Goal: Task Accomplishment & Management: Use online tool/utility

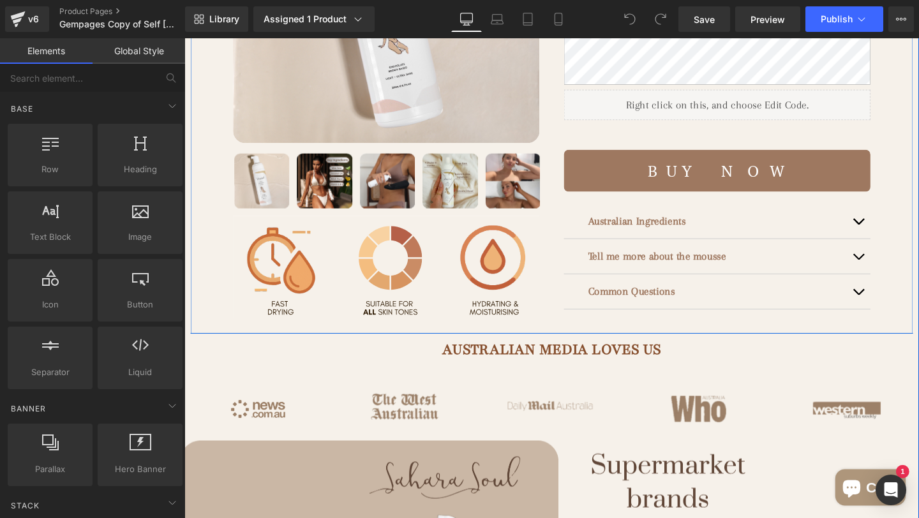
scroll to position [359, 0]
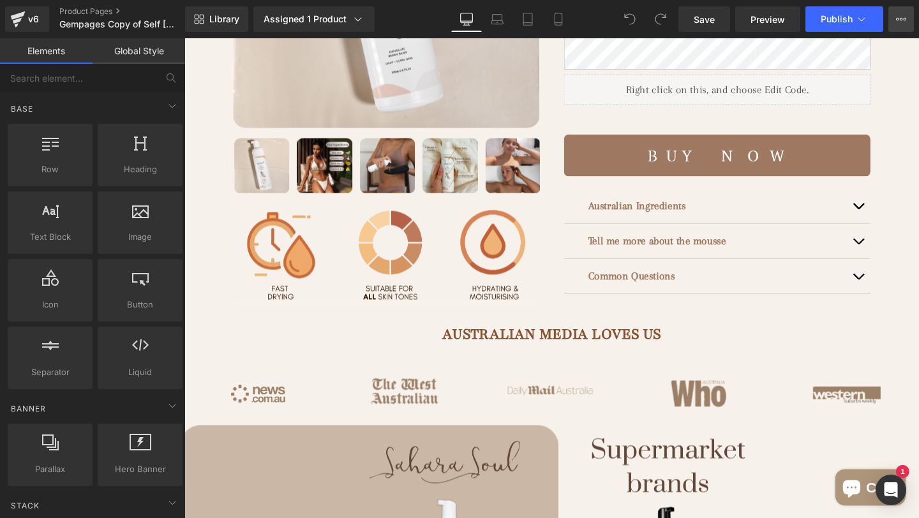
click at [910, 28] on button "View Live Page View with current Template Save Template to Library Schedule Pub…" at bounding box center [901, 19] width 26 height 26
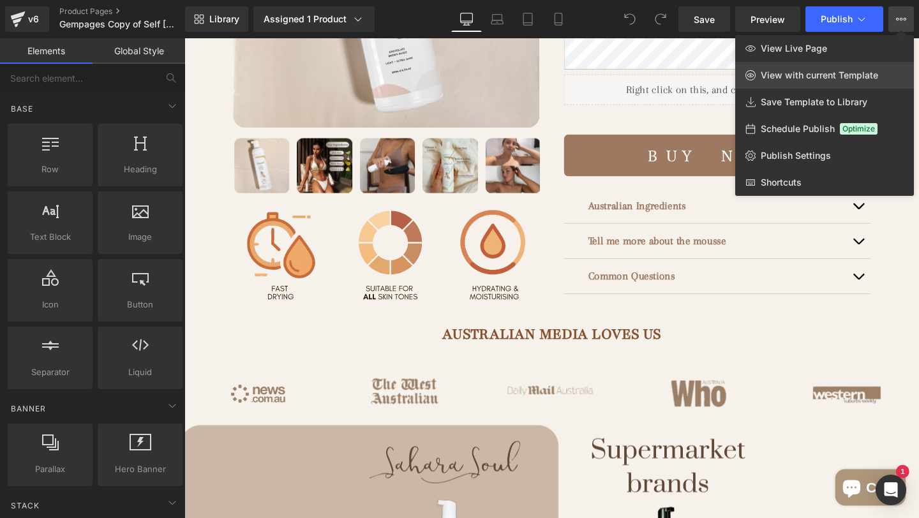
click at [828, 78] on span "View with current Template" at bounding box center [818, 75] width 117 height 11
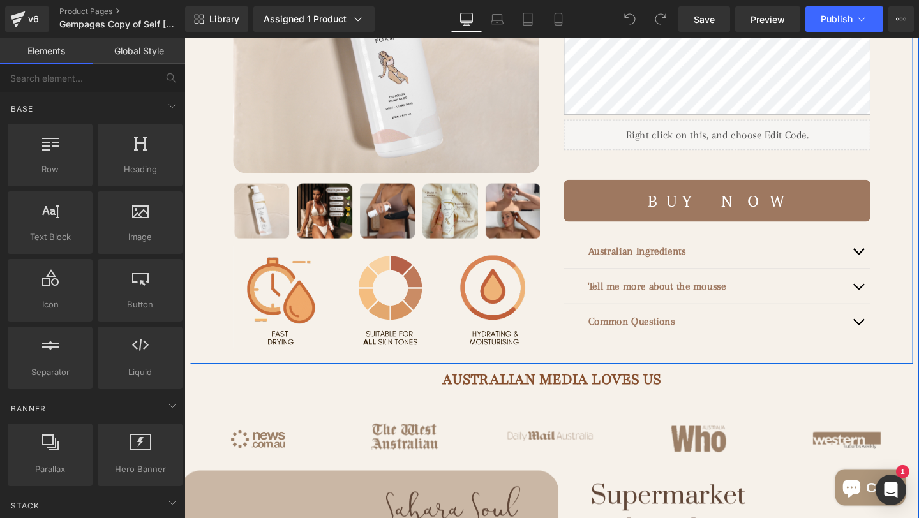
scroll to position [293, 0]
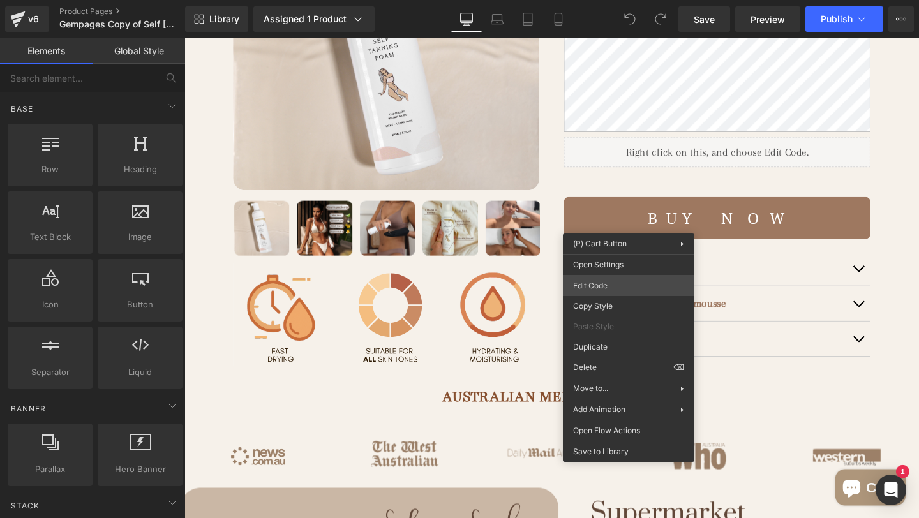
click at [601, 0] on div "You are previewing how the will restyle your page. You can not edit Elements in…" at bounding box center [459, 0] width 919 height 0
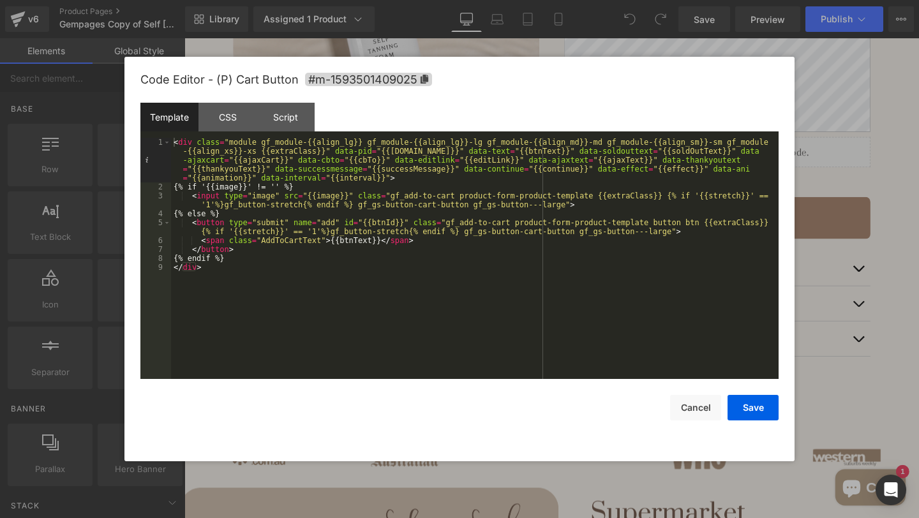
click at [828, 181] on div at bounding box center [459, 259] width 919 height 518
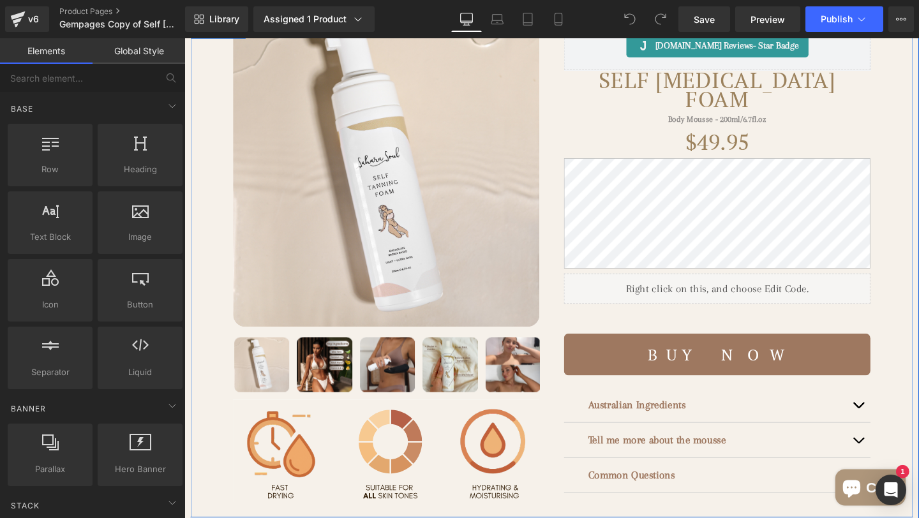
scroll to position [148, 0]
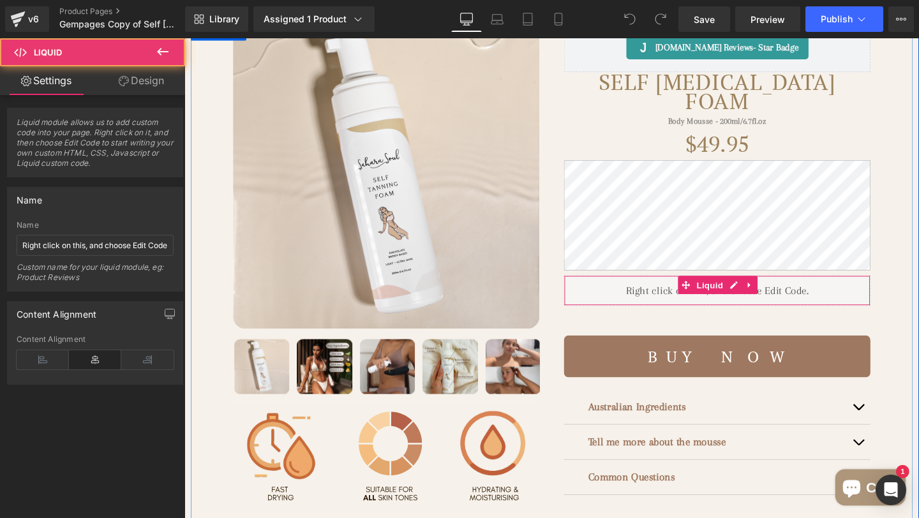
click at [676, 310] on div "Liquid" at bounding box center [744, 304] width 322 height 32
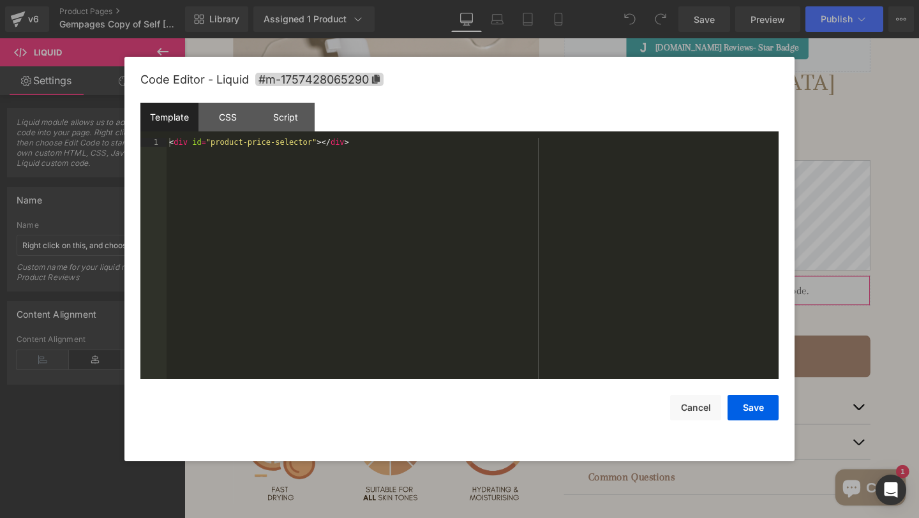
click at [644, 0] on div "You are previewing how the will restyle your page. You can not edit Elements in…" at bounding box center [459, 0] width 919 height 0
click at [393, 176] on div "< div id = "product-price-selector" > </ div >" at bounding box center [472, 267] width 612 height 259
drag, startPoint x: 407, startPoint y: 153, endPoint x: 154, endPoint y: 142, distance: 252.8
click at [154, 142] on pre "1 < div id = "product-price-selector" > </ div > XXXXXXXXXXXXXXXXXXXXXXXXXXXXXX…" at bounding box center [459, 258] width 638 height 241
click at [816, 225] on div at bounding box center [459, 259] width 919 height 518
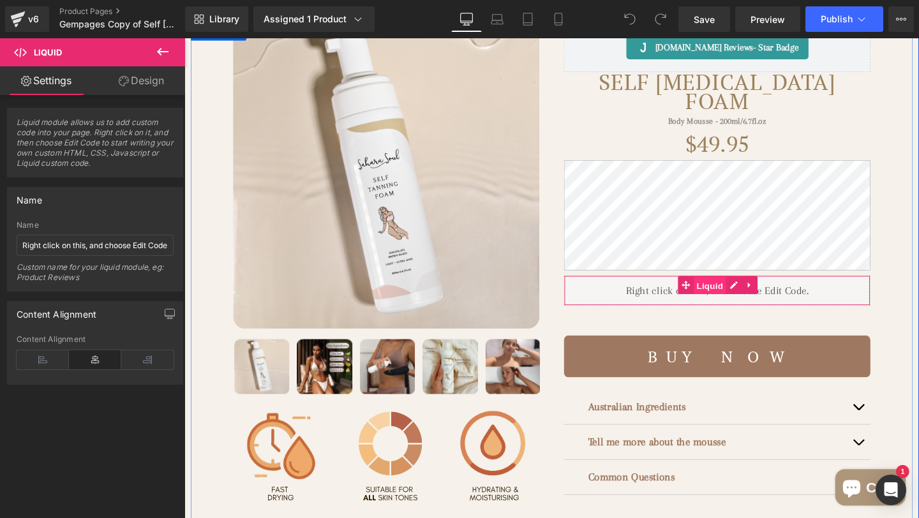
click at [731, 303] on span "Liquid" at bounding box center [737, 298] width 34 height 19
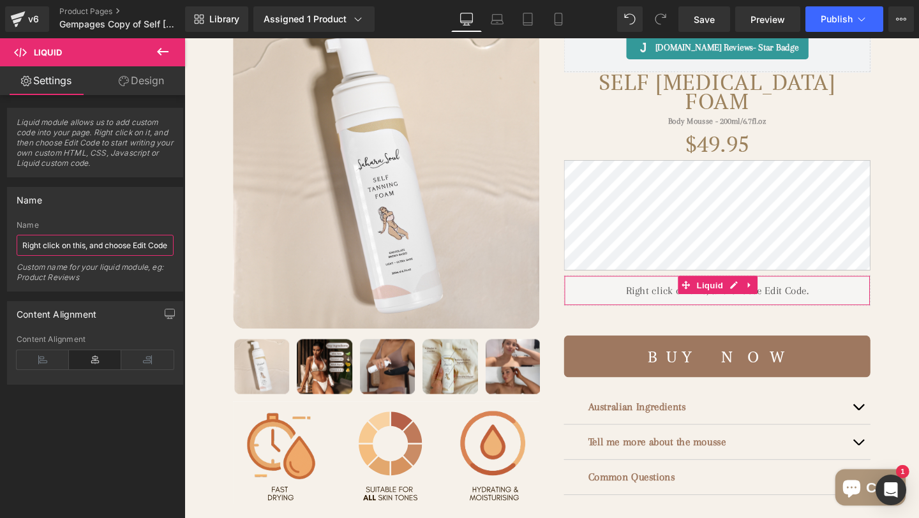
click at [108, 244] on input "Right click on this, and choose Edit Code." at bounding box center [95, 245] width 157 height 21
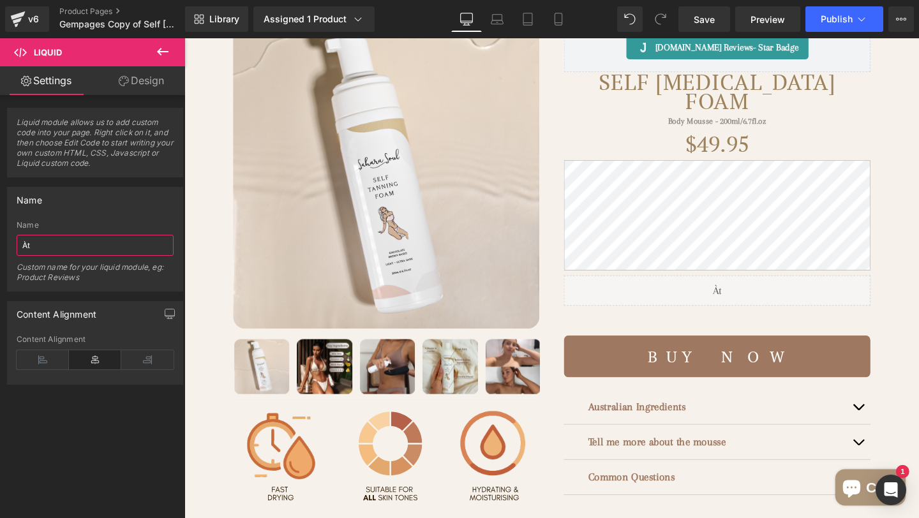
type input "À"
type input "Afterpay"
click at [135, 194] on div "Name" at bounding box center [95, 200] width 175 height 24
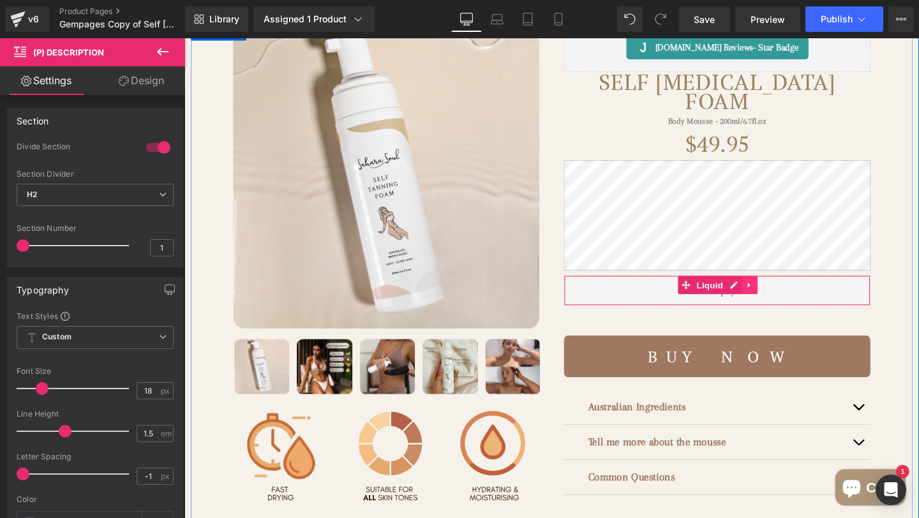
click at [776, 301] on icon at bounding box center [777, 298] width 3 height 6
click at [766, 302] on icon at bounding box center [769, 297] width 9 height 9
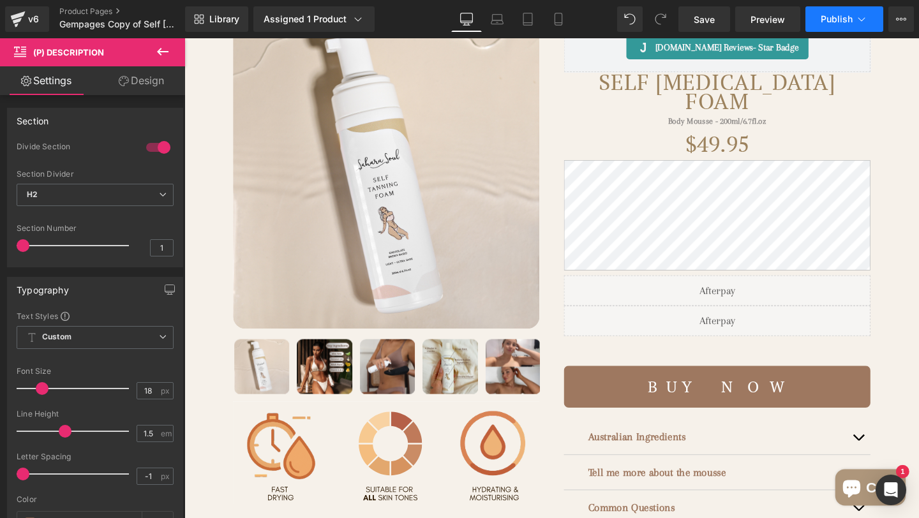
click at [856, 17] on icon at bounding box center [861, 19] width 13 height 13
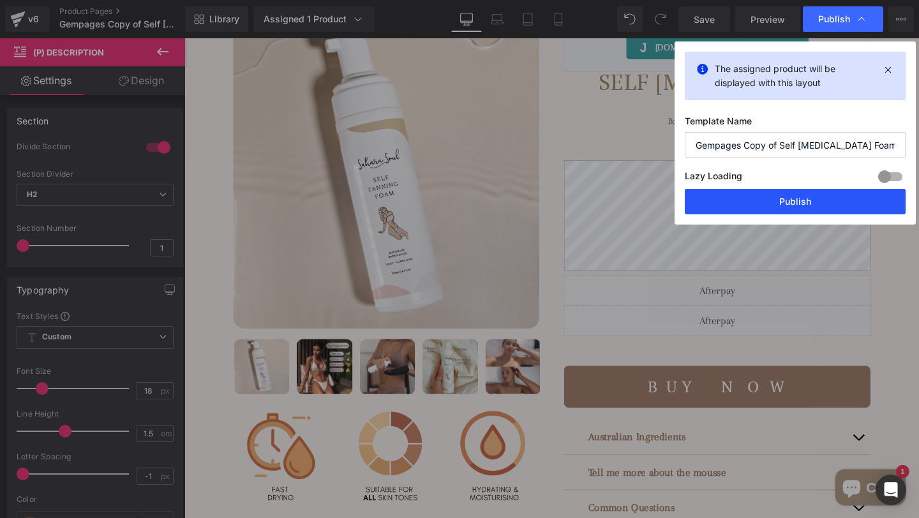
click at [815, 191] on button "Publish" at bounding box center [794, 202] width 221 height 26
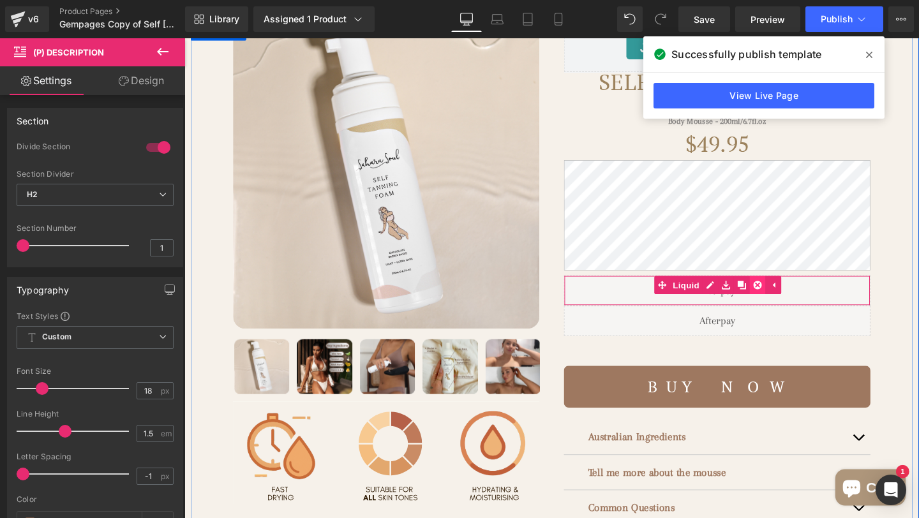
click at [785, 300] on icon at bounding box center [786, 297] width 9 height 9
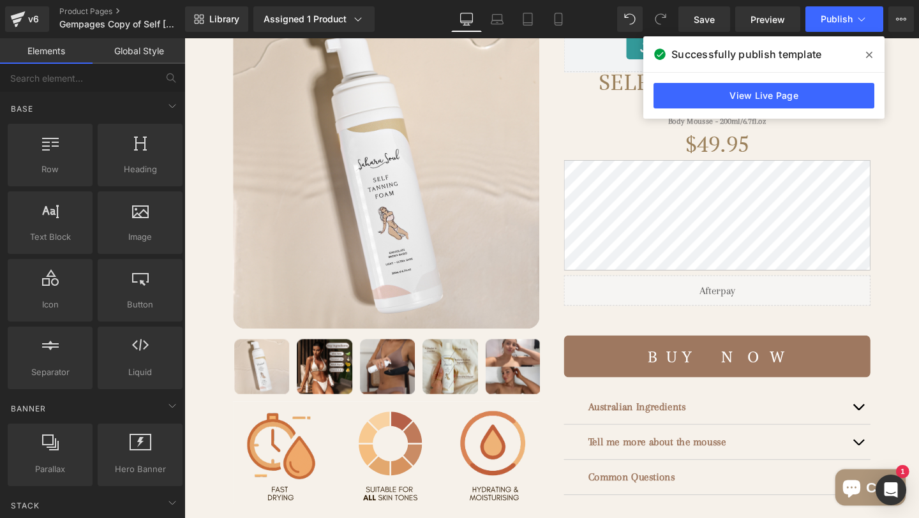
click at [867, 57] on icon at bounding box center [869, 55] width 6 height 10
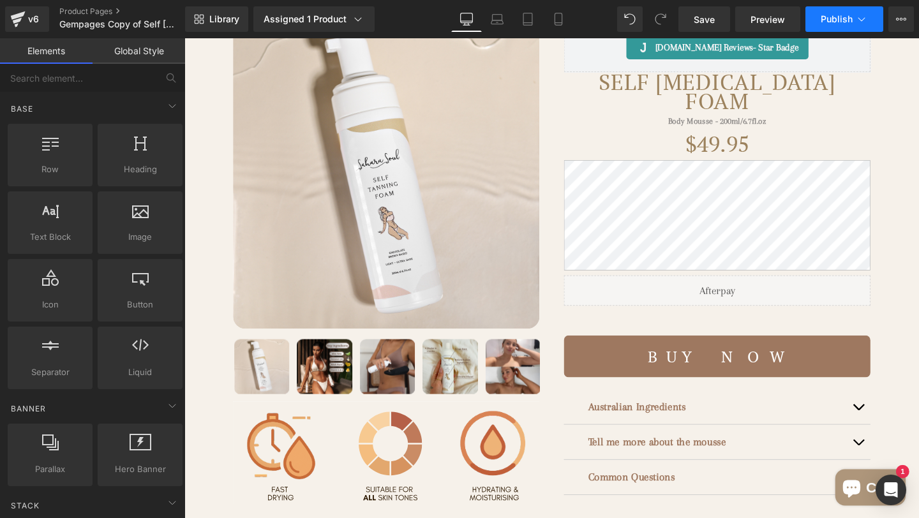
click at [838, 22] on span "Publish" at bounding box center [836, 19] width 32 height 10
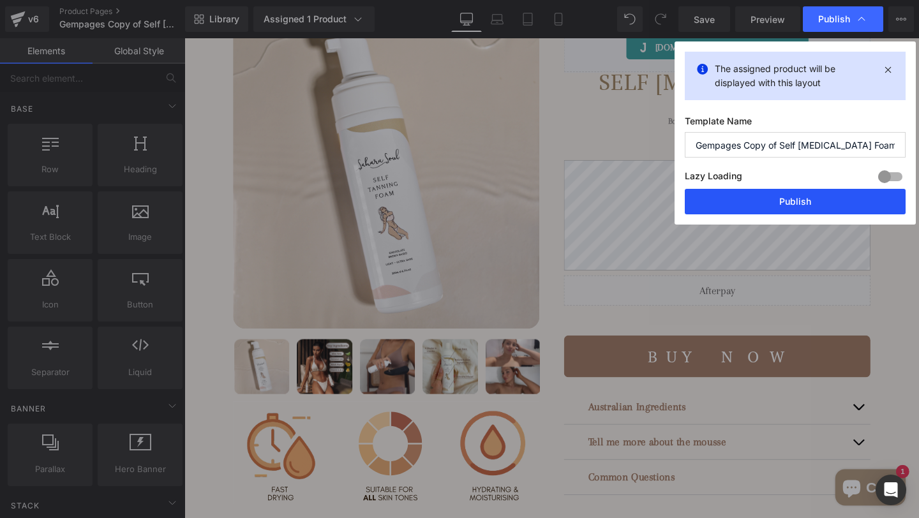
click at [755, 207] on button "Publish" at bounding box center [794, 202] width 221 height 26
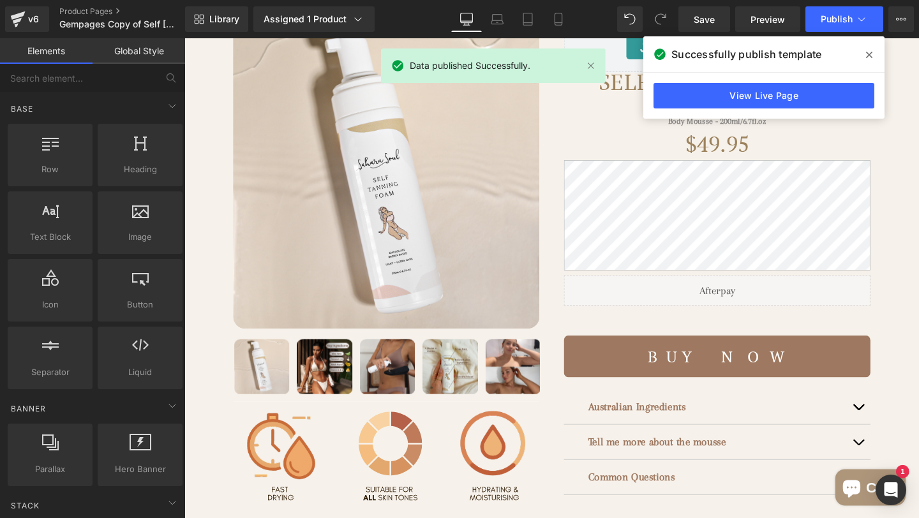
click at [867, 54] on icon at bounding box center [869, 55] width 6 height 10
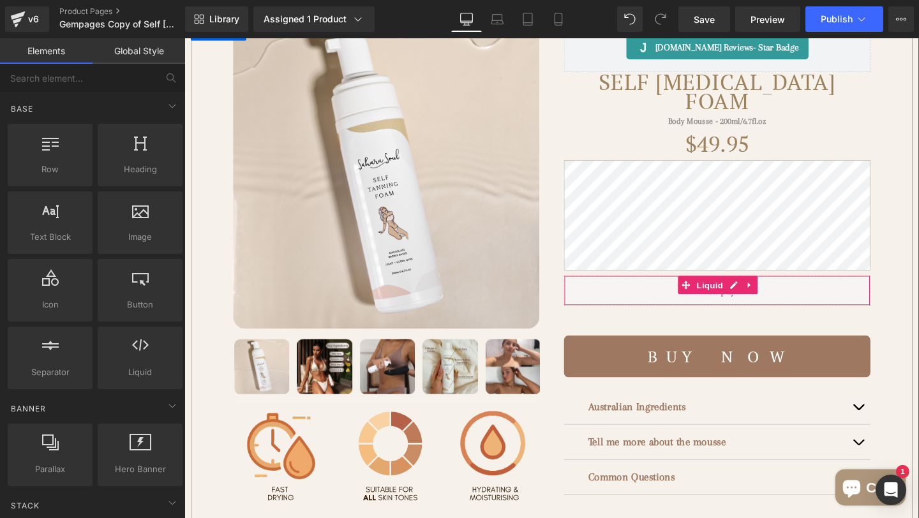
click at [661, 302] on div "Liquid" at bounding box center [744, 304] width 322 height 32
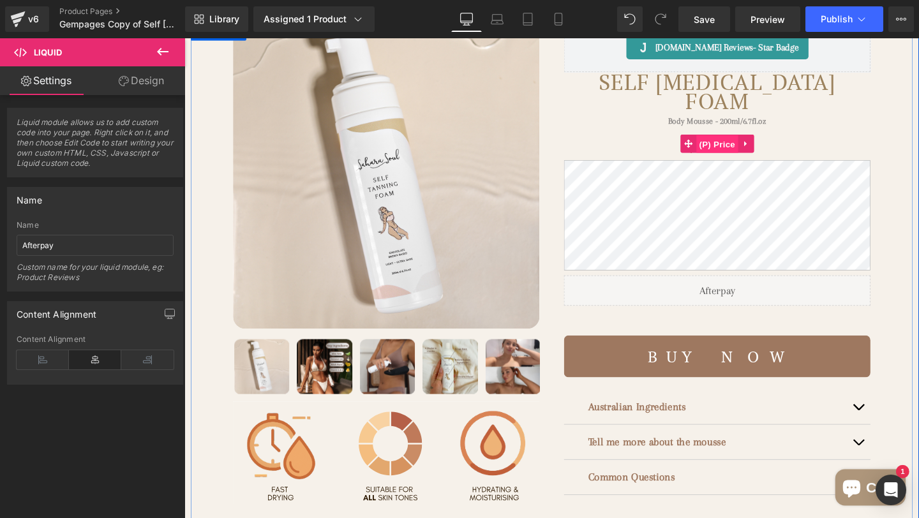
click at [741, 153] on span "(P) Price" at bounding box center [744, 149] width 45 height 19
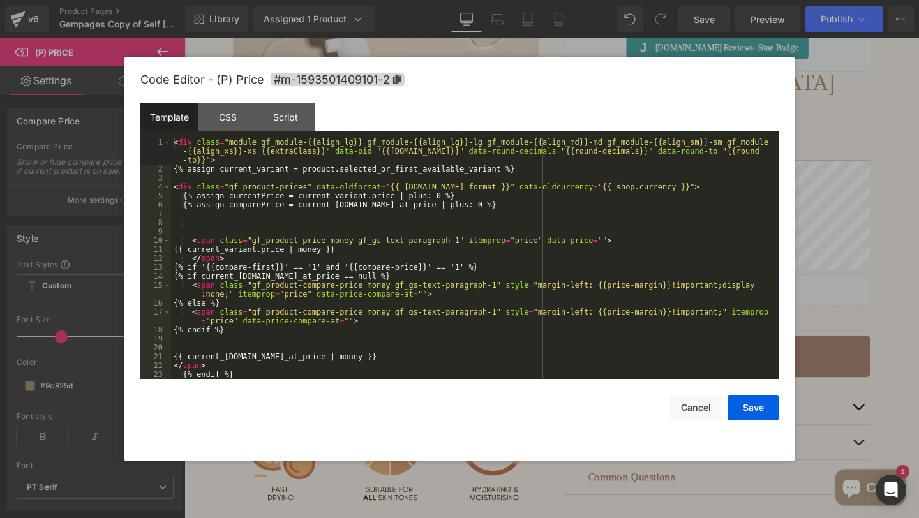
click at [690, 0] on div "(P) Price You are previewing how the will restyle your page. You can not edit E…" at bounding box center [459, 0] width 919 height 0
click at [219, 111] on div "CSS" at bounding box center [227, 117] width 58 height 29
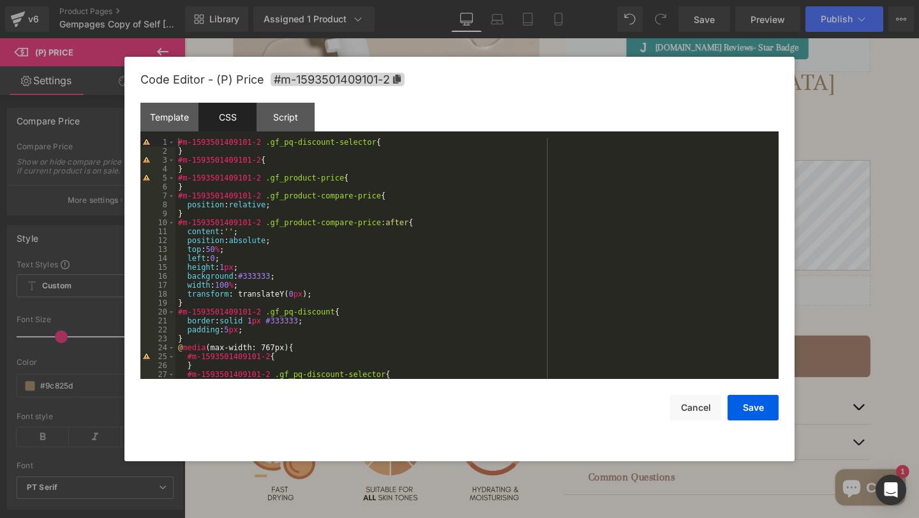
click at [839, 209] on div at bounding box center [459, 259] width 919 height 518
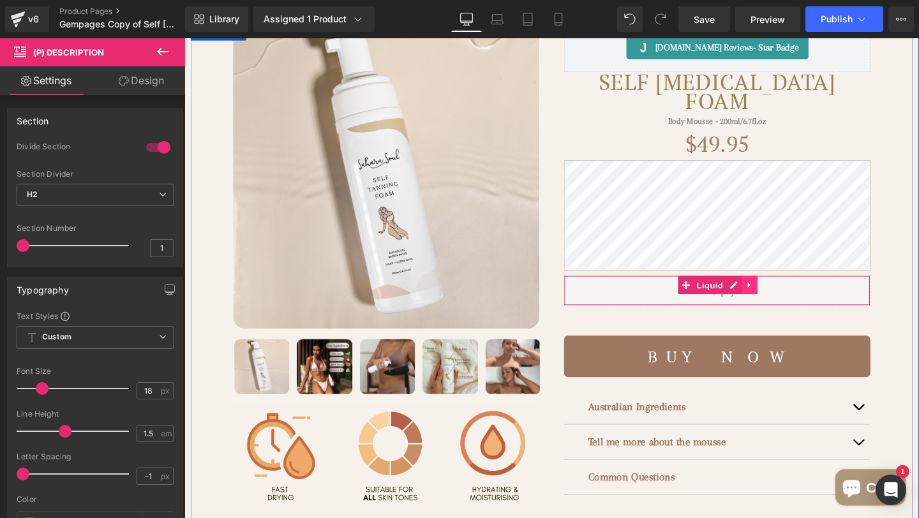
click at [777, 302] on icon at bounding box center [778, 298] width 9 height 10
click at [752, 302] on icon at bounding box center [753, 297] width 9 height 9
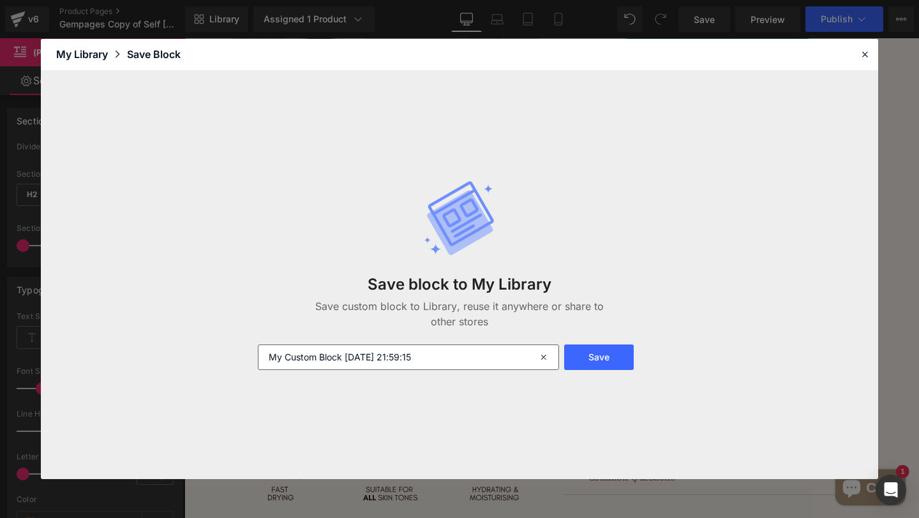
click at [544, 352] on icon at bounding box center [545, 357] width 28 height 26
type input "Afterpay"
click at [587, 351] on button "Save" at bounding box center [599, 357] width 70 height 26
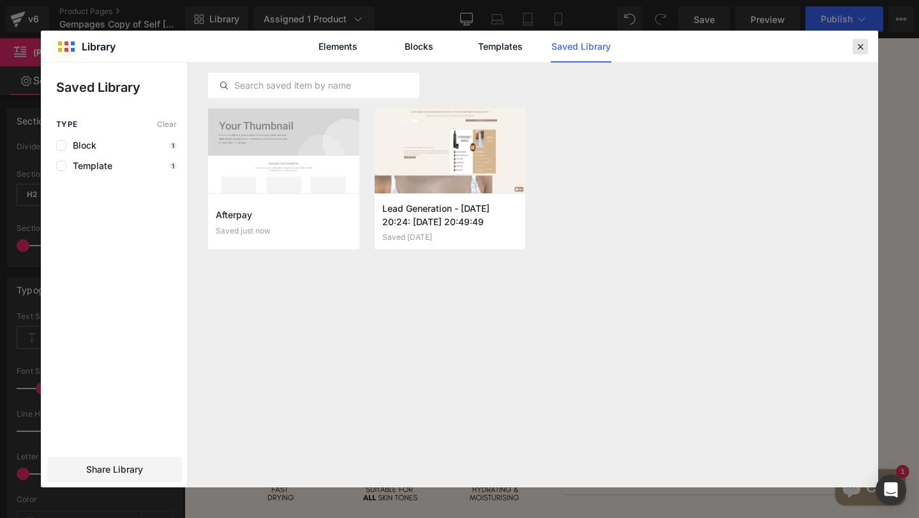
click at [858, 51] on icon at bounding box center [859, 46] width 11 height 11
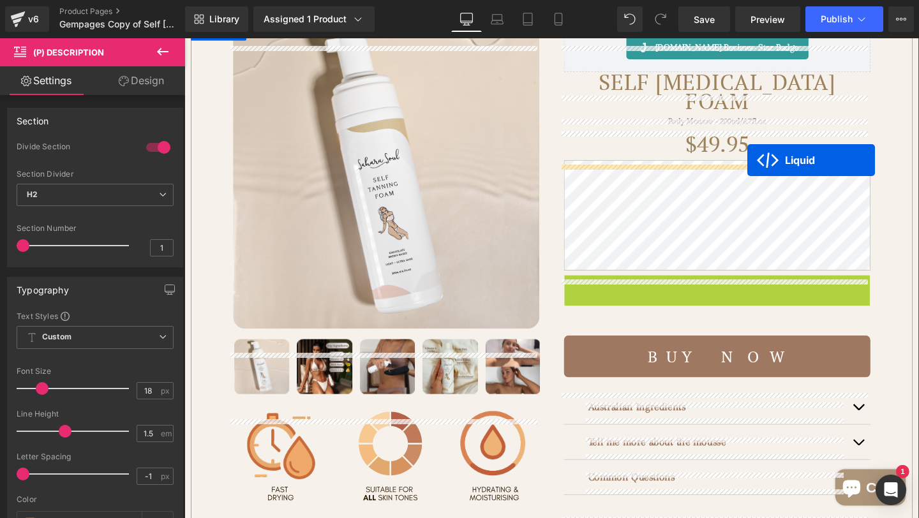
drag, startPoint x: 702, startPoint y: 299, endPoint x: 776, endPoint y: 166, distance: 151.4
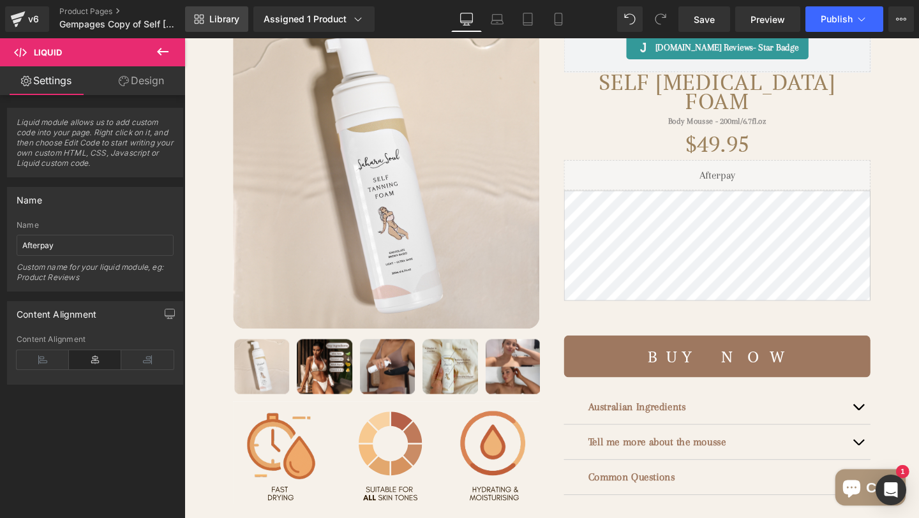
click at [202, 20] on icon at bounding box center [202, 22] width 4 height 4
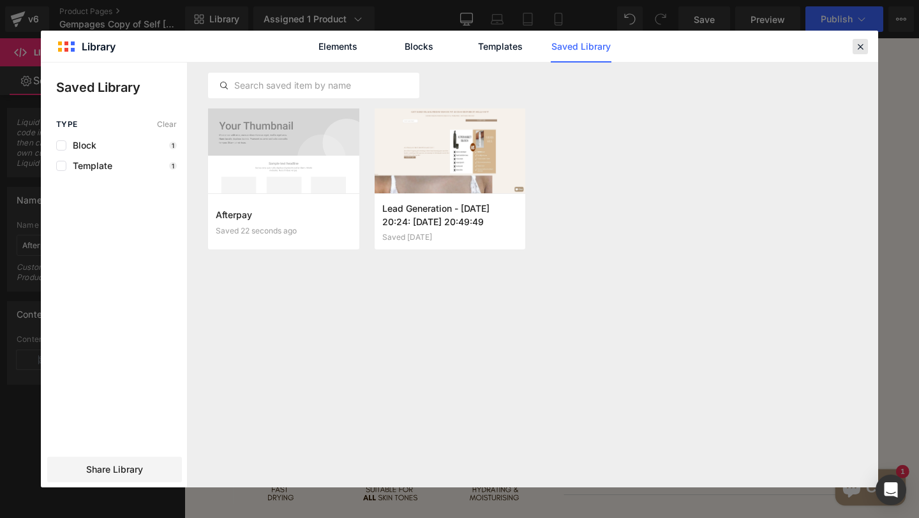
click at [854, 47] on icon at bounding box center [859, 46] width 11 height 11
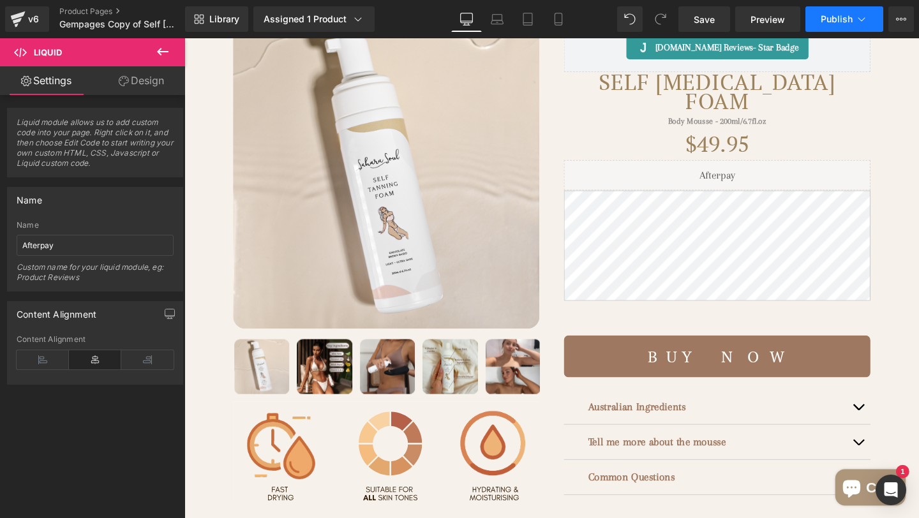
click at [842, 15] on span "Publish" at bounding box center [836, 19] width 32 height 10
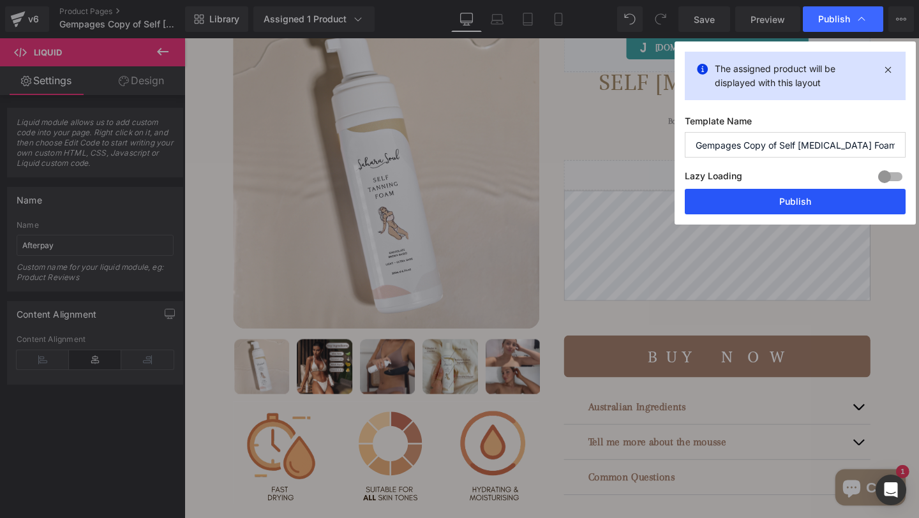
click at [792, 206] on button "Publish" at bounding box center [794, 202] width 221 height 26
